Goal: Browse casually: Explore the website without a specific task or goal

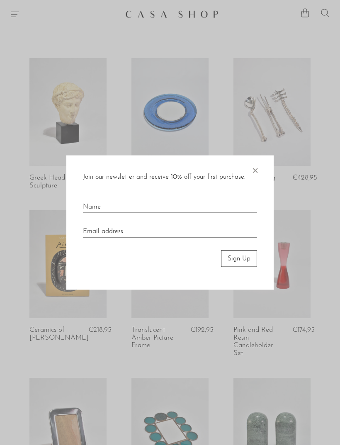
click at [254, 170] on span "×" at bounding box center [255, 168] width 8 height 27
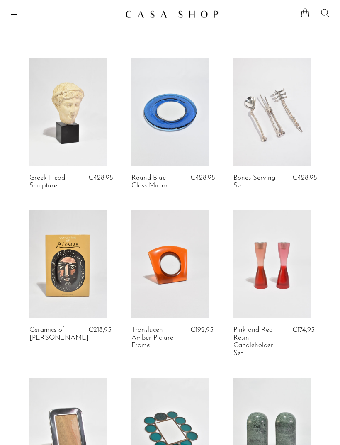
click at [15, 13] on icon "Menu" at bounding box center [15, 14] width 10 height 10
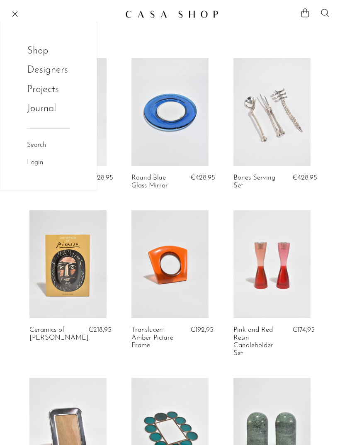
click at [40, 52] on link "Shop" at bounding box center [43, 51] width 32 height 16
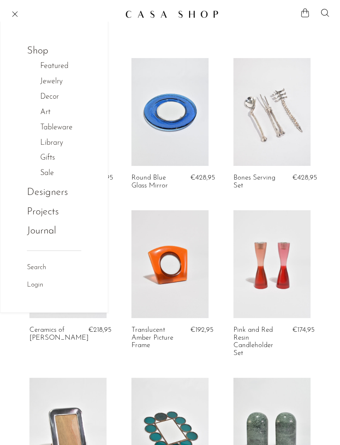
click at [41, 49] on link "Shop" at bounding box center [43, 51] width 32 height 16
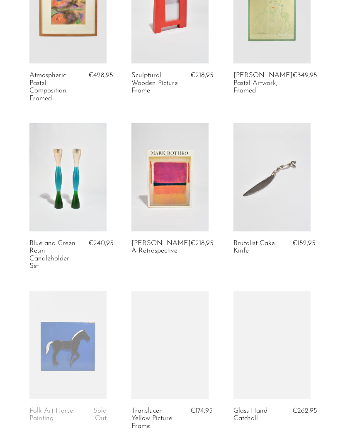
scroll to position [895, 0]
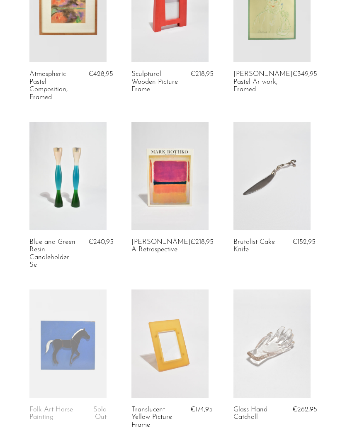
click at [334, 156] on section "Greek Head Sculpture €428,95 Round Blue Glass Mirror €428,95 Bones Serving Set …" at bounding box center [170, 118] width 340 height 1911
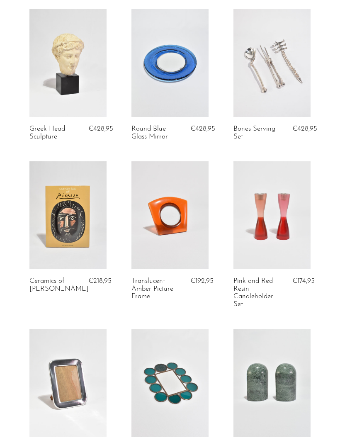
scroll to position [0, 0]
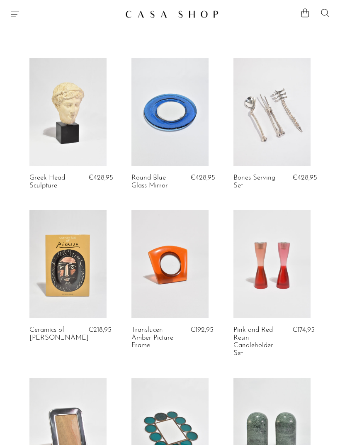
click at [183, 17] on img at bounding box center [171, 14] width 93 height 8
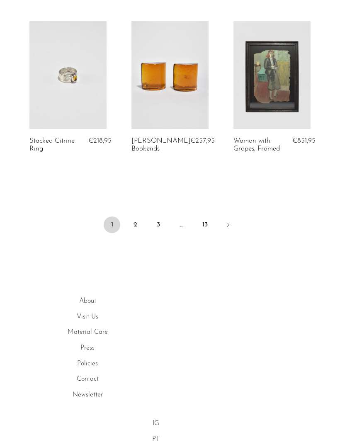
scroll to position [1771, 0]
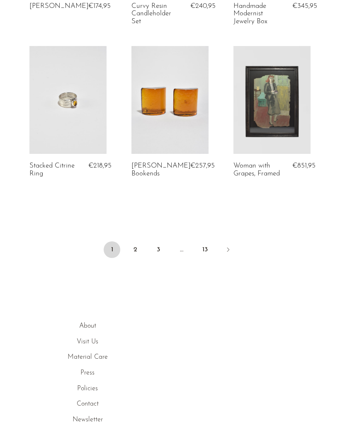
click at [137, 243] on link "2" at bounding box center [135, 249] width 17 height 17
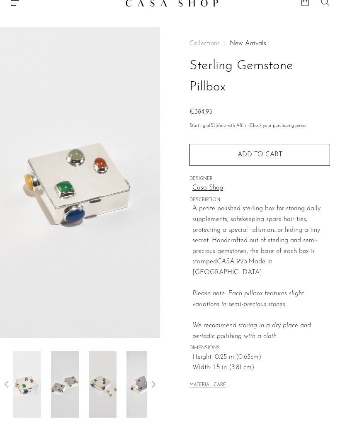
scroll to position [12, 0]
click at [158, 386] on icon at bounding box center [153, 384] width 10 height 10
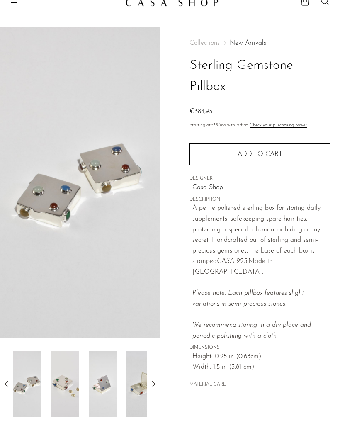
click at [157, 386] on icon at bounding box center [153, 384] width 10 height 10
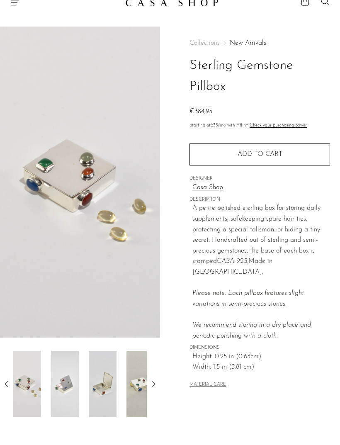
click at [157, 383] on icon at bounding box center [153, 384] width 10 height 10
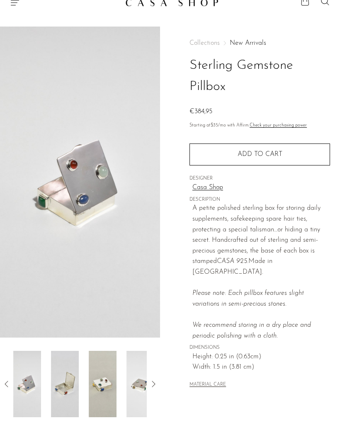
click at [155, 383] on icon at bounding box center [153, 384] width 10 height 10
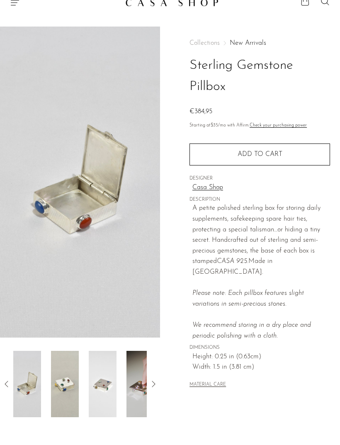
click at [155, 384] on icon at bounding box center [153, 384] width 10 height 10
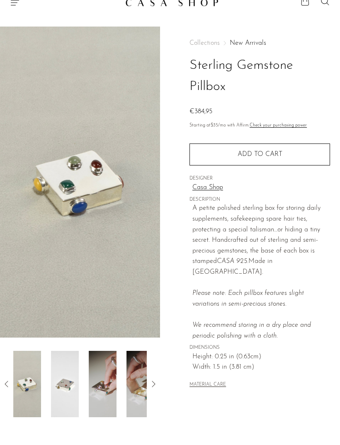
click at [155, 382] on icon at bounding box center [153, 384] width 10 height 10
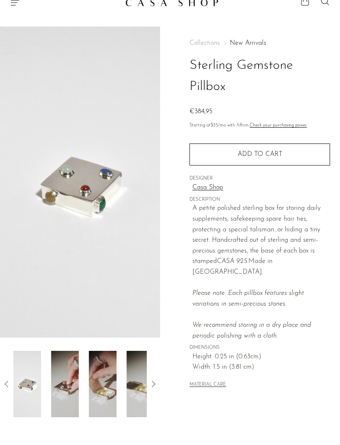
click at [155, 379] on icon at bounding box center [153, 384] width 10 height 10
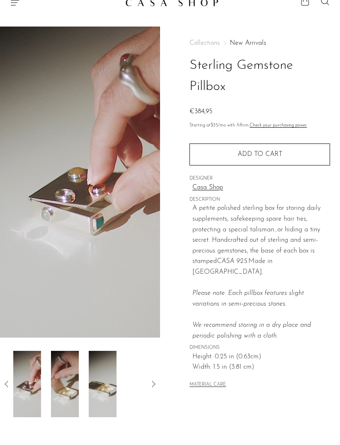
scroll to position [0, 0]
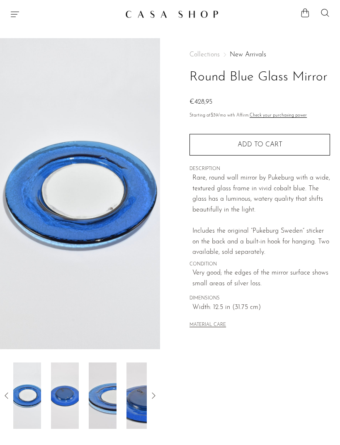
click at [155, 396] on icon at bounding box center [153, 395] width 3 height 6
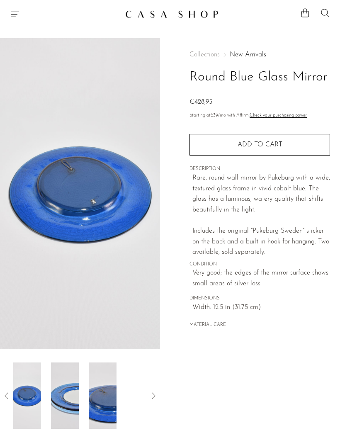
click at [155, 395] on icon at bounding box center [153, 395] width 10 height 10
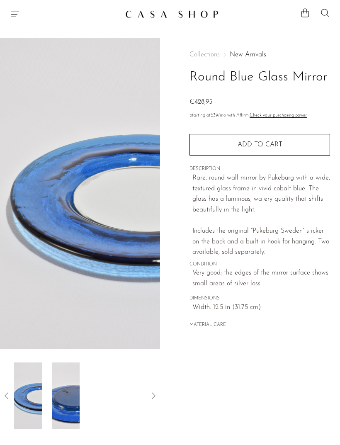
click at [155, 395] on icon at bounding box center [153, 395] width 10 height 10
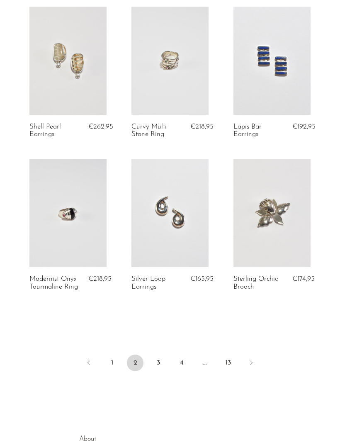
scroll to position [1607, 0]
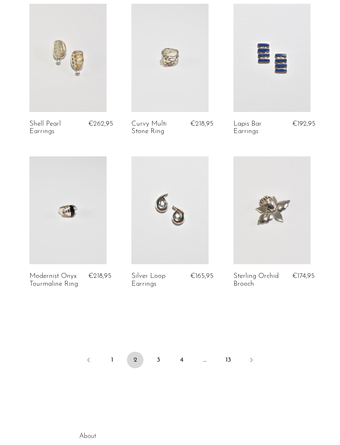
click at [251, 363] on icon "Next" at bounding box center [251, 359] width 7 height 7
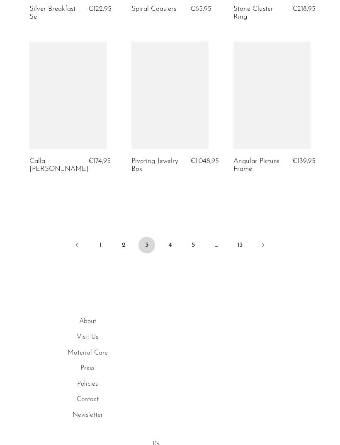
scroll to position [1777, 0]
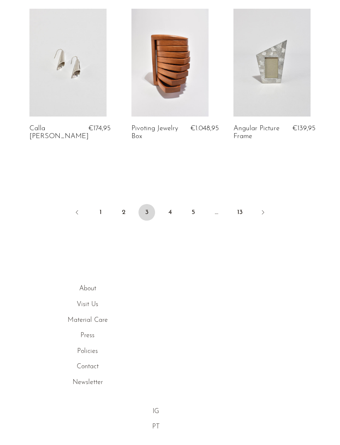
click at [263, 213] on icon "Next" at bounding box center [263, 212] width 2 height 4
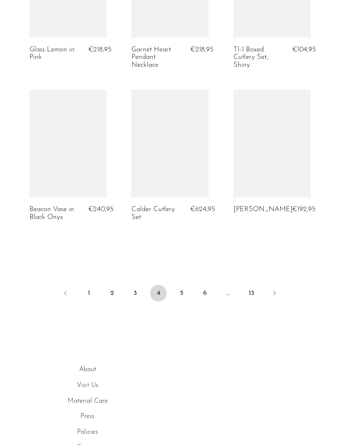
scroll to position [1717, 0]
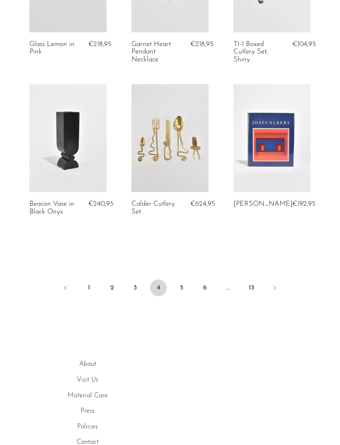
click at [279, 282] on link "Next" at bounding box center [274, 288] width 17 height 18
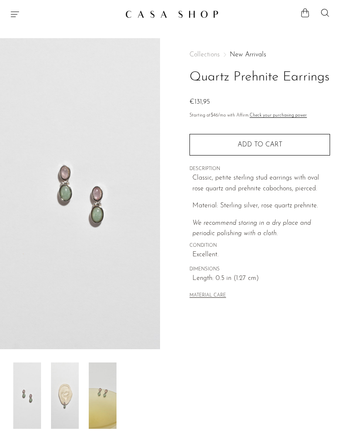
click at [62, 407] on img at bounding box center [65, 395] width 28 height 66
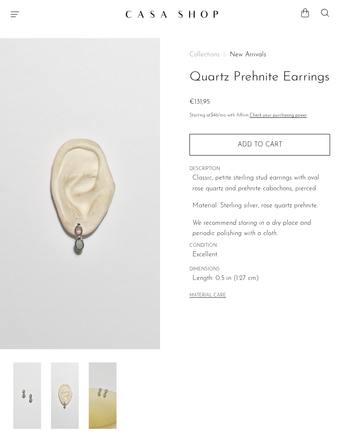
click at [34, 407] on img at bounding box center [27, 395] width 28 height 66
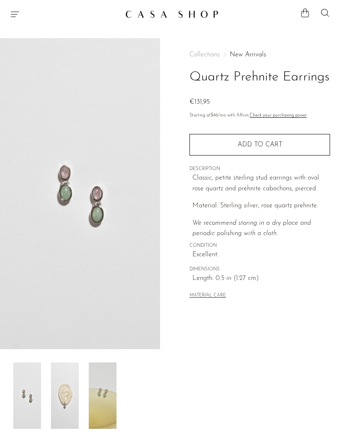
click at [112, 399] on img at bounding box center [103, 395] width 28 height 66
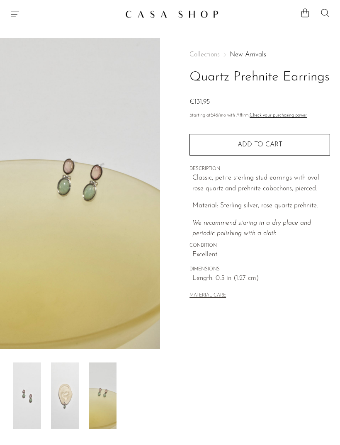
click at [28, 405] on img at bounding box center [27, 395] width 28 height 66
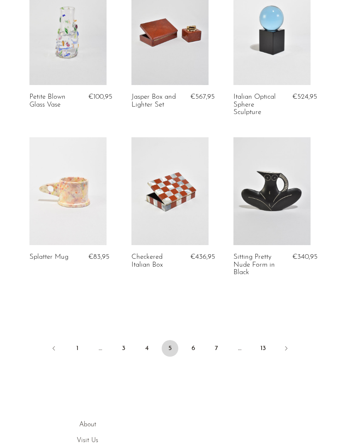
scroll to position [1627, 0]
click at [291, 342] on link "Next" at bounding box center [286, 348] width 17 height 18
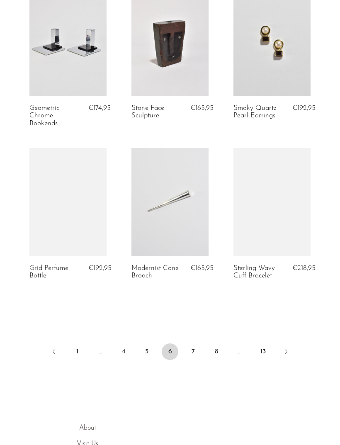
scroll to position [1620, 0]
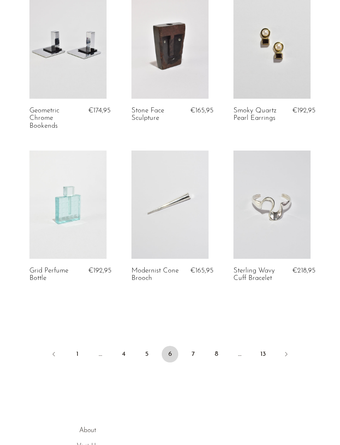
click at [291, 346] on link "Next" at bounding box center [286, 355] width 17 height 18
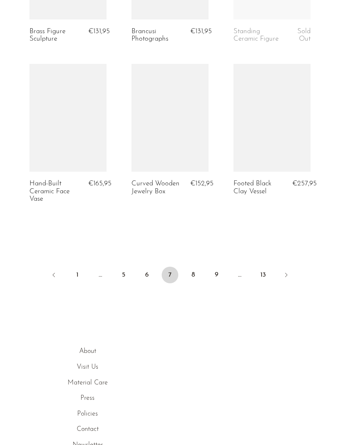
scroll to position [1699, 0]
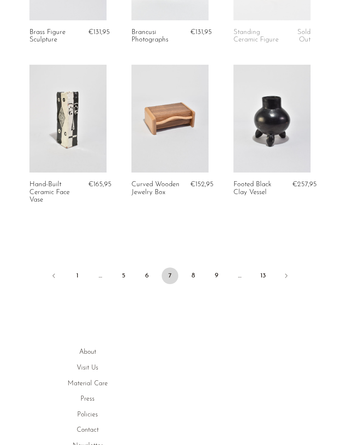
click at [289, 272] on icon "Next" at bounding box center [286, 275] width 7 height 7
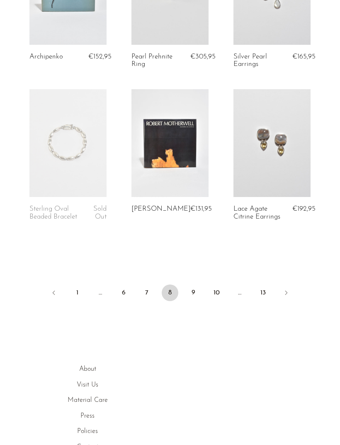
scroll to position [1675, 0]
click at [291, 294] on link "Next" at bounding box center [286, 293] width 17 height 18
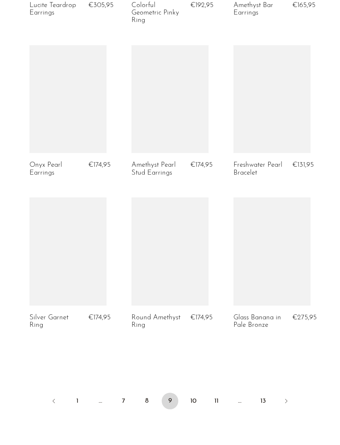
scroll to position [1575, 0]
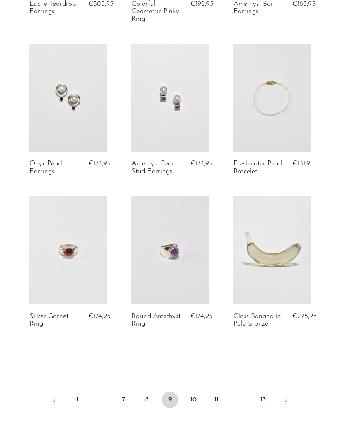
click at [286, 402] on icon "Next" at bounding box center [286, 399] width 7 height 7
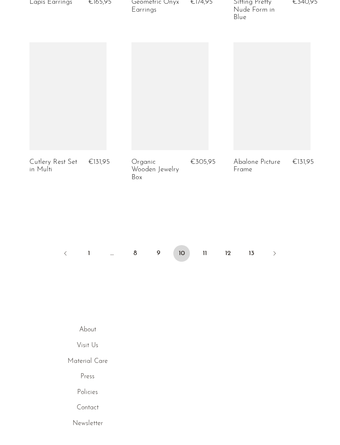
scroll to position [1770, 0]
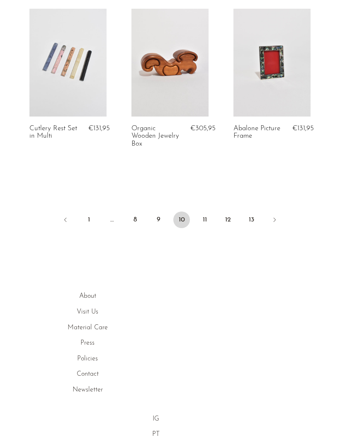
click at [277, 216] on icon "Next" at bounding box center [274, 219] width 7 height 7
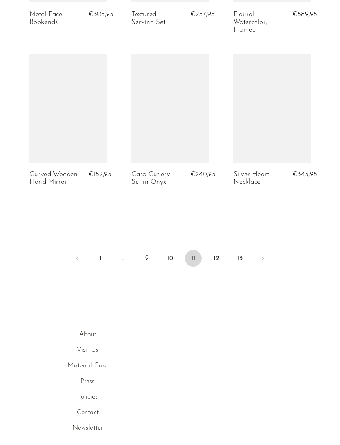
scroll to position [1807, 0]
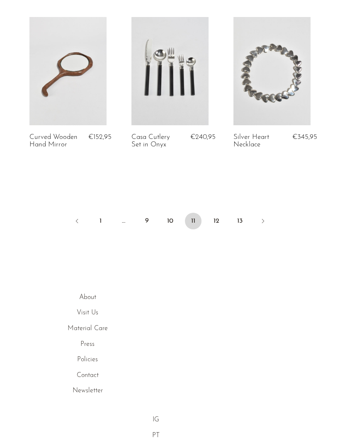
click at [263, 218] on icon "Next" at bounding box center [262, 221] width 7 height 7
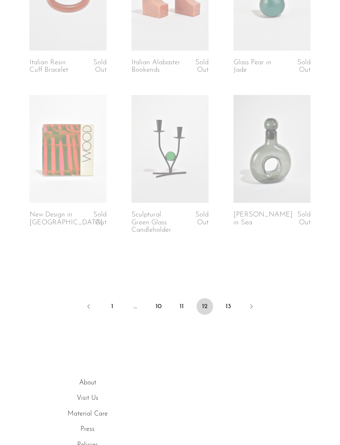
scroll to position [1653, 0]
click at [233, 309] on link "13" at bounding box center [228, 306] width 17 height 17
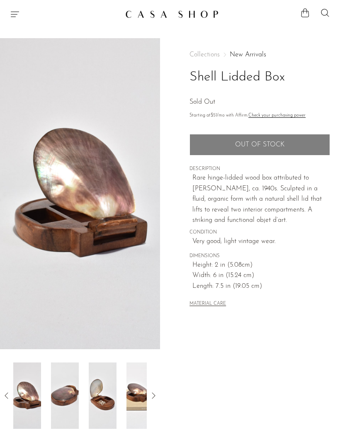
click at [158, 392] on icon at bounding box center [153, 395] width 10 height 10
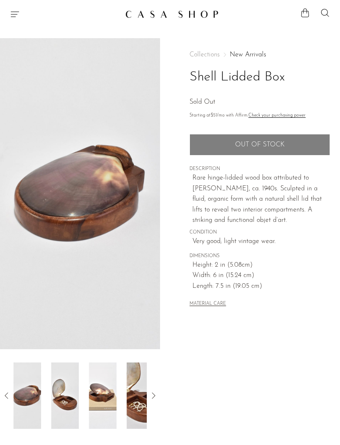
click at [156, 395] on icon at bounding box center [153, 395] width 10 height 10
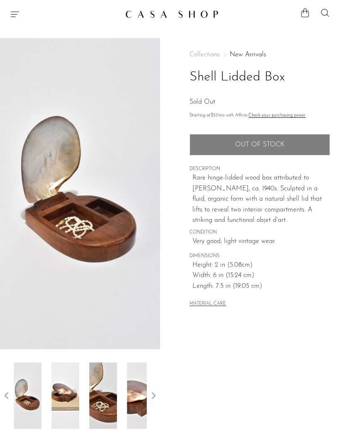
click at [155, 393] on icon at bounding box center [153, 395] width 10 height 10
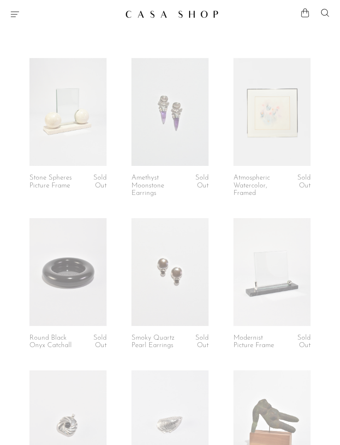
click at [16, 17] on icon "Menu" at bounding box center [15, 14] width 10 height 10
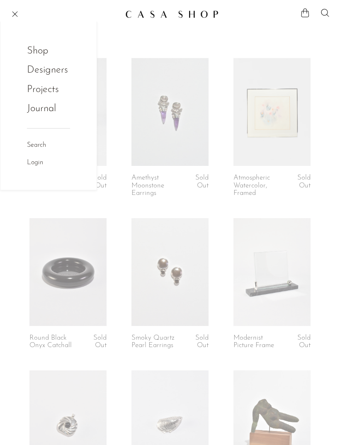
click at [53, 73] on link "Designers" at bounding box center [47, 70] width 41 height 16
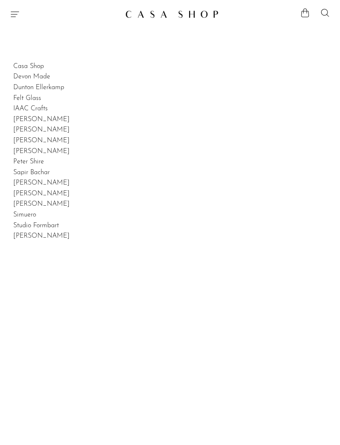
click at [19, 12] on icon "Menu" at bounding box center [15, 14] width 8 height 5
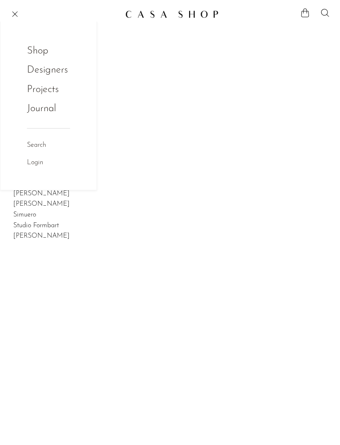
click at [37, 52] on link "Shop" at bounding box center [43, 51] width 32 height 16
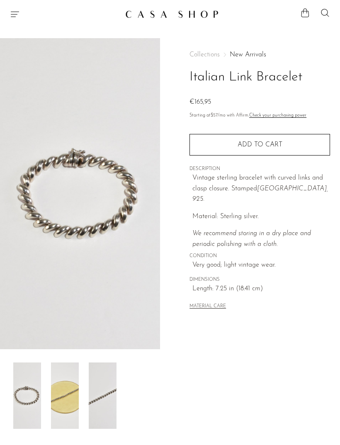
click at [73, 392] on img at bounding box center [65, 395] width 28 height 66
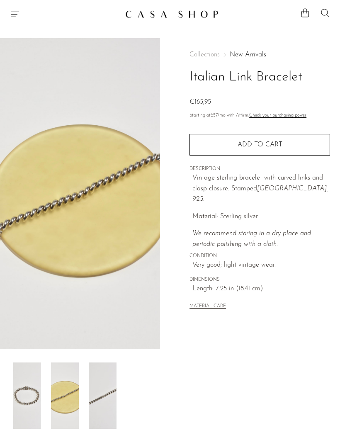
click at [101, 396] on img at bounding box center [103, 395] width 28 height 66
